Goal: Information Seeking & Learning: Check status

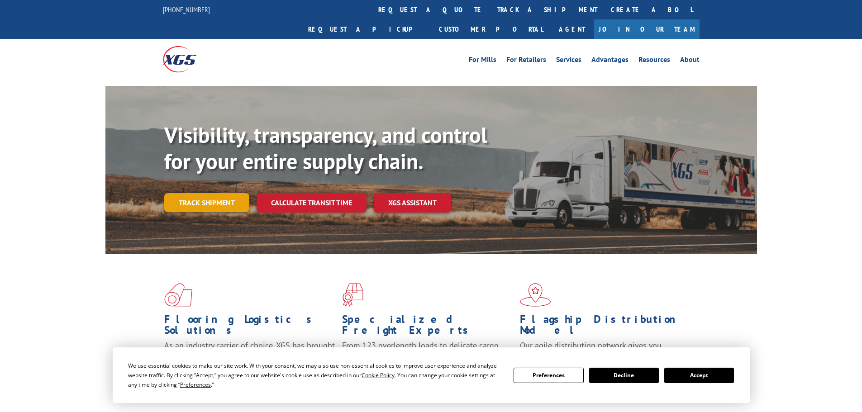
click at [217, 193] on link "Track shipment" at bounding box center [206, 202] width 85 height 19
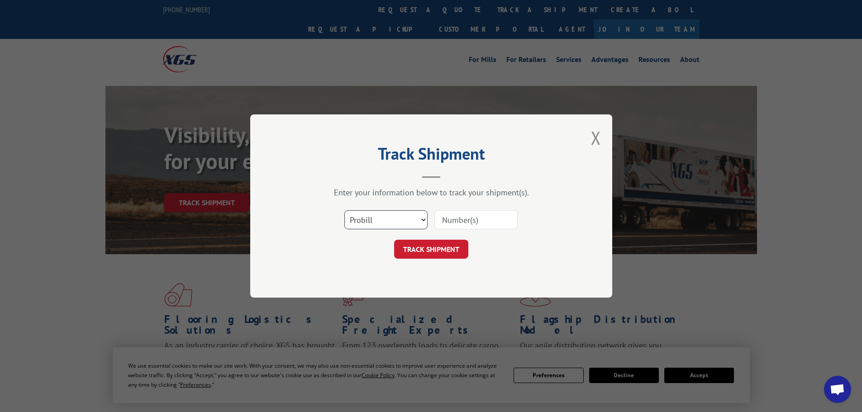
click at [404, 217] on select "Select category... Probill BOL PO" at bounding box center [385, 219] width 83 height 19
select select "po"
click at [344, 210] on select "Select category... Probill BOL PO" at bounding box center [385, 219] width 83 height 19
click at [474, 222] on input at bounding box center [476, 219] width 83 height 19
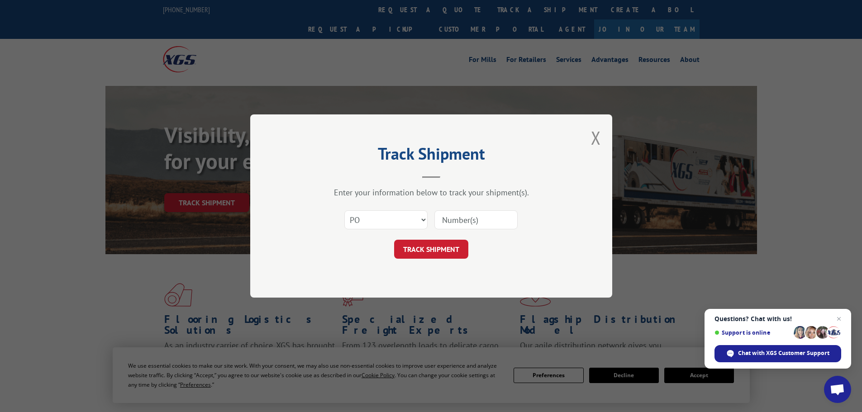
click at [464, 215] on input at bounding box center [476, 219] width 83 height 19
paste input "42506739"
type input "42506739"
click at [441, 248] on button "TRACK SHIPMENT" at bounding box center [431, 249] width 74 height 19
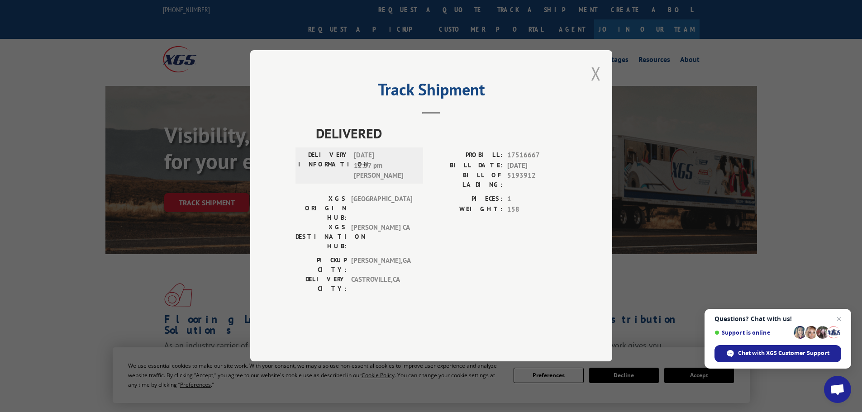
click at [598, 86] on button "Close modal" at bounding box center [596, 74] width 10 height 24
